Goal: Find contact information: Find contact information

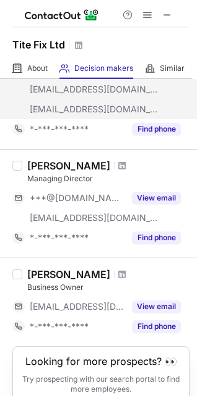
scroll to position [167, 0]
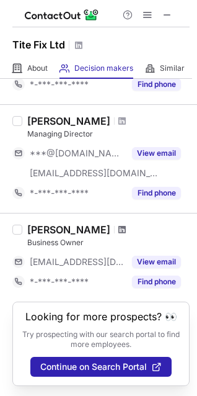
click at [123, 224] on span at bounding box center [121, 229] width 7 height 10
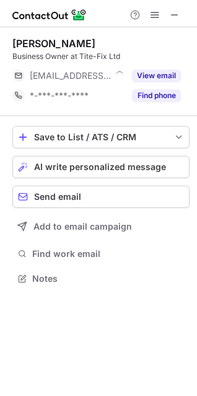
scroll to position [6, 6]
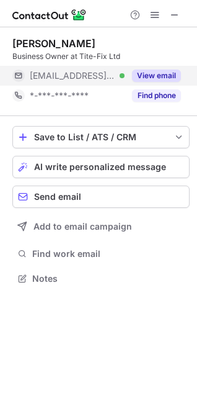
click at [154, 74] on button "View email" at bounding box center [156, 75] width 49 height 12
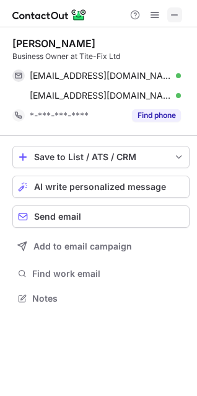
click at [169, 14] on button at bounding box center [174, 14] width 15 height 15
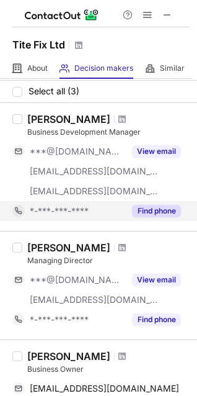
scroll to position [56, 0]
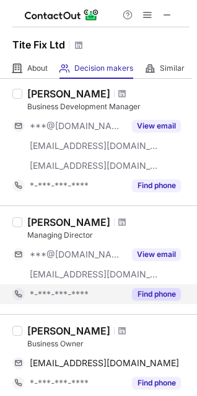
click at [154, 291] on button "Find phone" at bounding box center [156, 294] width 49 height 12
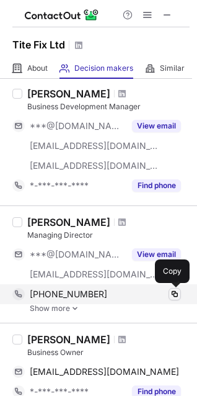
click at [172, 292] on span at bounding box center [175, 294] width 10 height 10
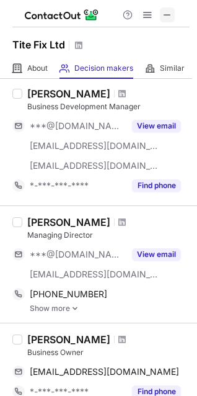
click at [169, 17] on span at bounding box center [167, 15] width 10 height 10
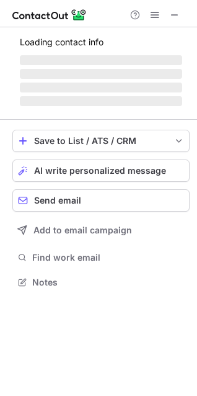
scroll to position [289, 197]
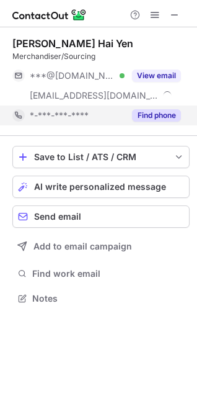
click at [166, 117] on button "Find phone" at bounding box center [156, 115] width 49 height 12
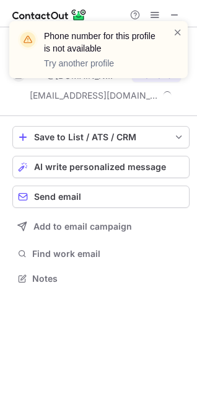
scroll to position [269, 197]
click at [177, 29] on span at bounding box center [178, 32] width 10 height 12
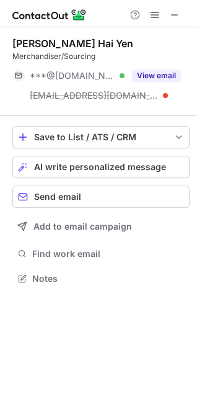
click at [174, 17] on div "Phone number for this profile is not available Try another profile" at bounding box center [98, 55] width 198 height 92
click at [170, 15] on span at bounding box center [175, 15] width 10 height 10
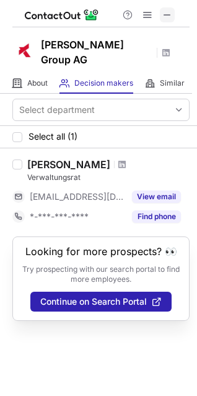
click at [171, 19] on span at bounding box center [167, 15] width 10 height 10
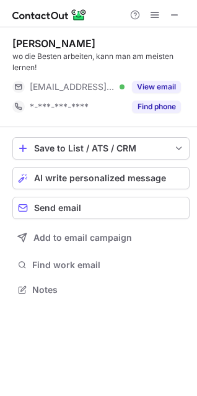
scroll to position [280, 197]
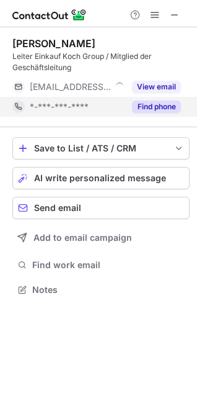
click at [151, 108] on button "Find phone" at bounding box center [156, 106] width 49 height 12
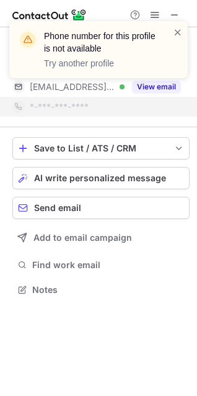
click at [149, 87] on div "Phone number for this profile is not available Try another profile" at bounding box center [98, 55] width 198 height 92
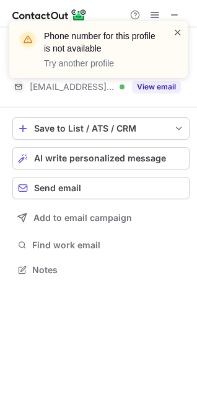
click at [177, 32] on span at bounding box center [178, 32] width 10 height 12
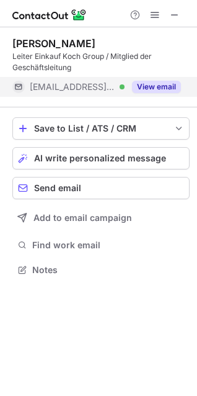
click at [157, 82] on button "View email" at bounding box center [156, 87] width 49 height 12
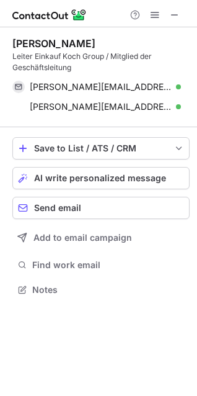
scroll to position [280, 197]
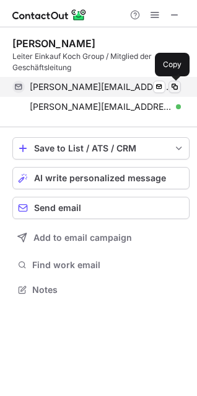
click at [171, 89] on span at bounding box center [175, 87] width 10 height 10
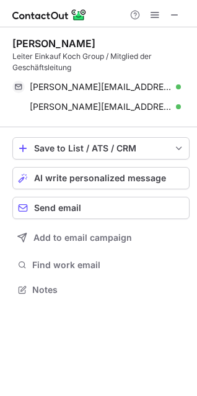
drag, startPoint x: 177, startPoint y: 14, endPoint x: 125, endPoint y: 14, distance: 51.5
click at [177, 14] on span at bounding box center [175, 15] width 10 height 10
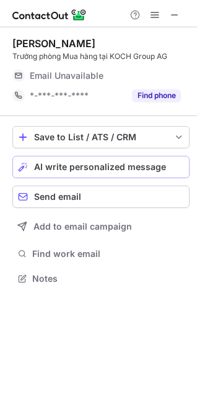
scroll to position [6, 6]
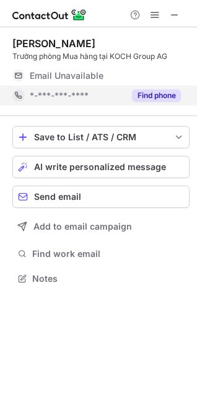
click at [145, 94] on button "Find phone" at bounding box center [156, 95] width 49 height 12
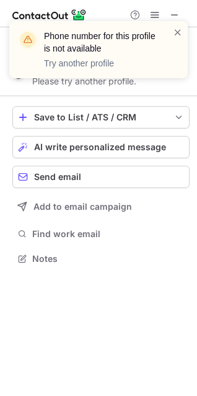
click at [175, 14] on div "Phone number for this profile is not available Try another profile" at bounding box center [98, 55] width 198 height 92
click at [177, 33] on span at bounding box center [178, 32] width 10 height 12
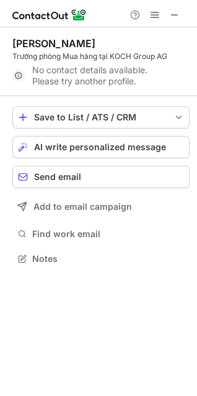
click at [176, 14] on div "Phone number for this profile is not available Try another profile" at bounding box center [98, 55] width 198 height 92
click at [176, 11] on span at bounding box center [175, 15] width 10 height 10
